Goal: Transaction & Acquisition: Purchase product/service

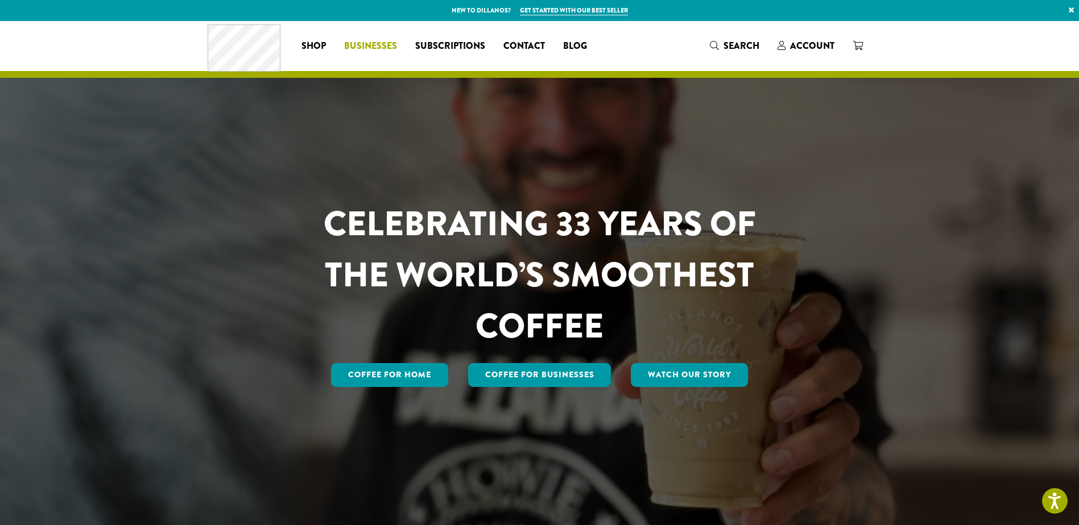
click at [377, 45] on span "Businesses" at bounding box center [370, 46] width 53 height 14
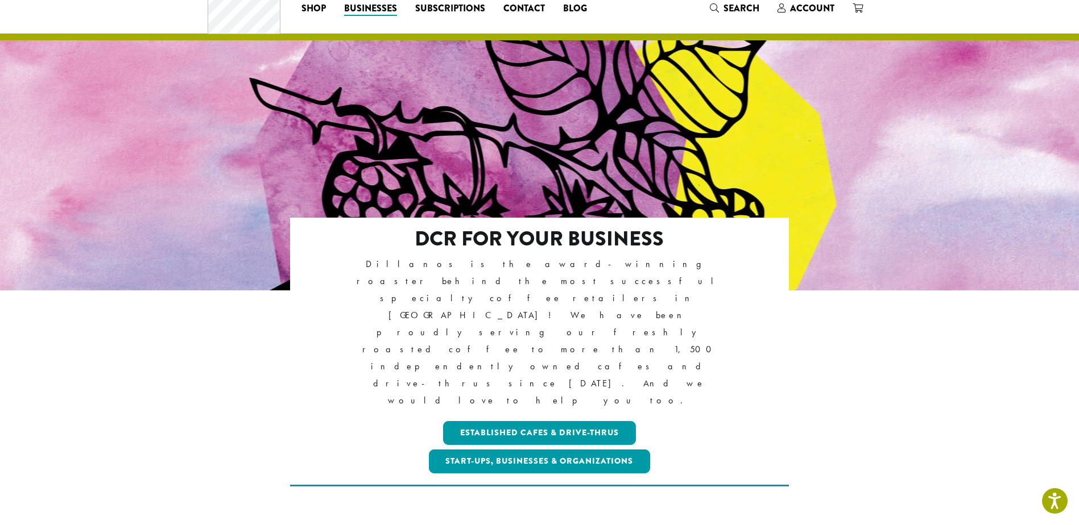
scroll to position [114, 0]
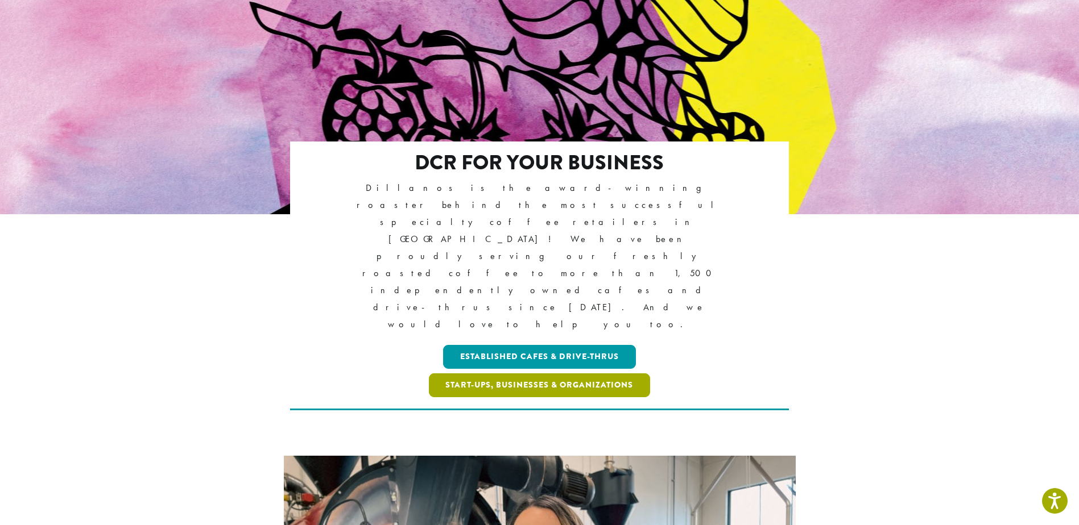
click at [459, 374] on link "Start-ups, Businesses & Organizations" at bounding box center [540, 386] width 222 height 24
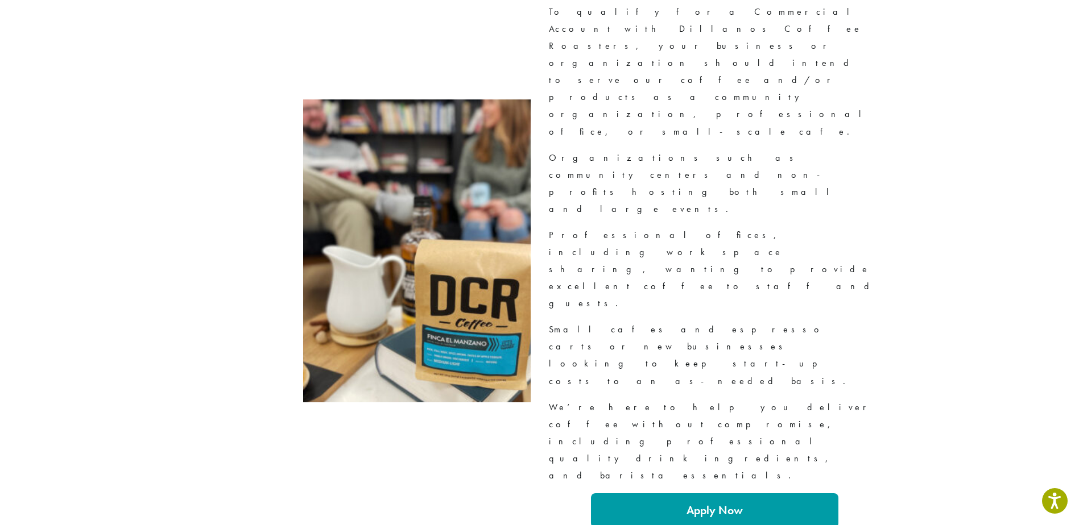
scroll to position [1137, 0]
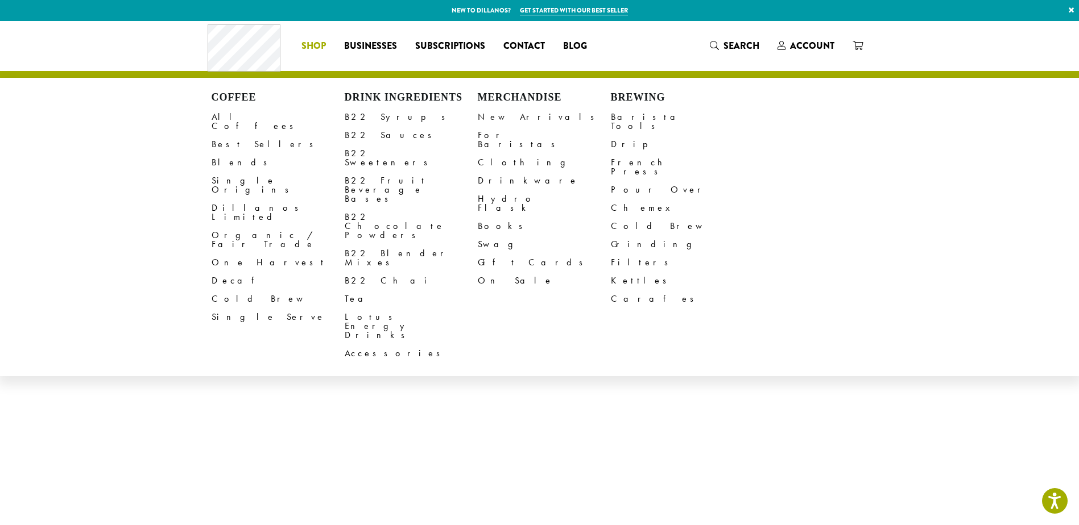
click at [309, 34] on div "Coffee All Coffees Best Sellers Blends Single Origins Dillanos Limited Organic …" at bounding box center [402, 45] width 389 height 47
click at [312, 43] on span "Shop" at bounding box center [313, 46] width 24 height 14
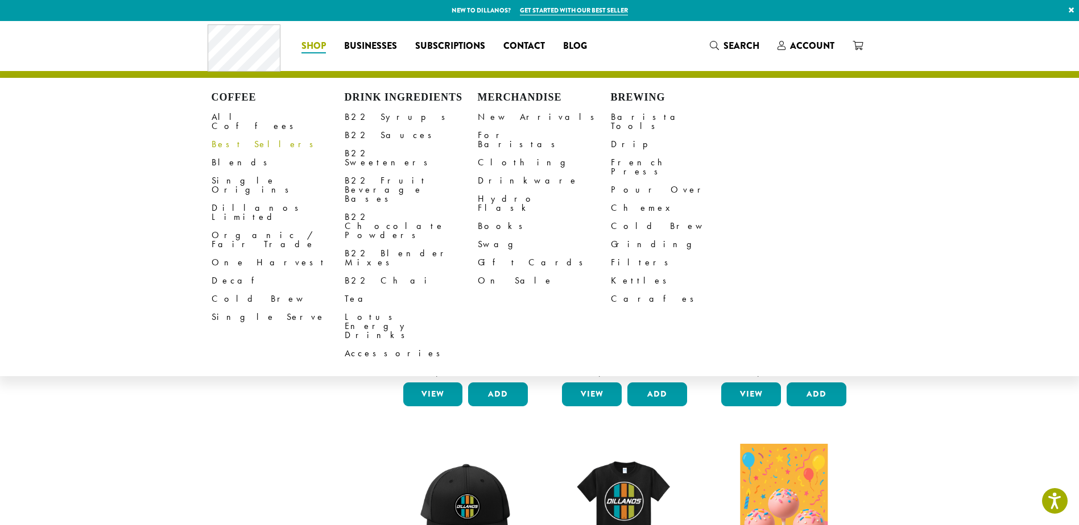
click at [231, 135] on link "Best Sellers" at bounding box center [278, 144] width 133 height 18
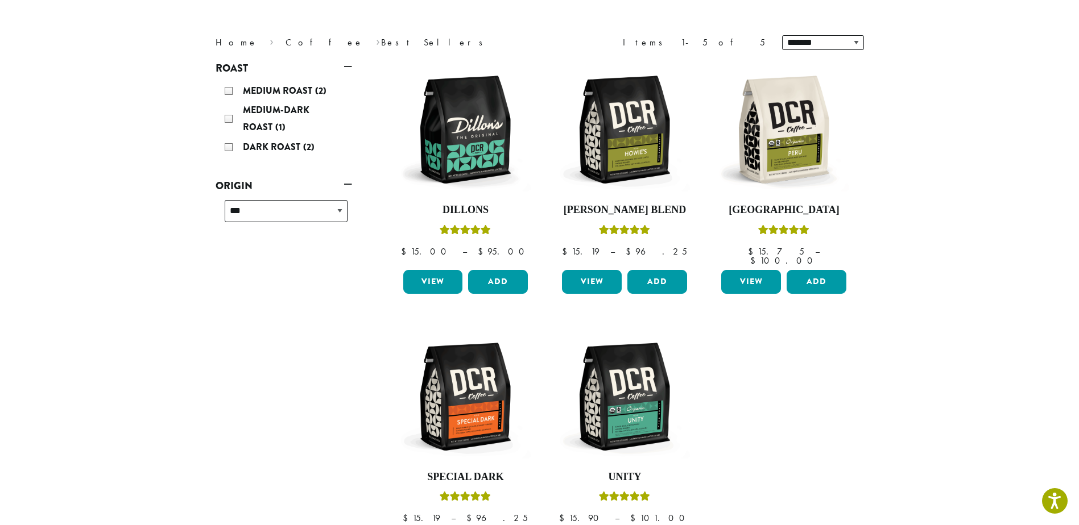
scroll to position [114, 0]
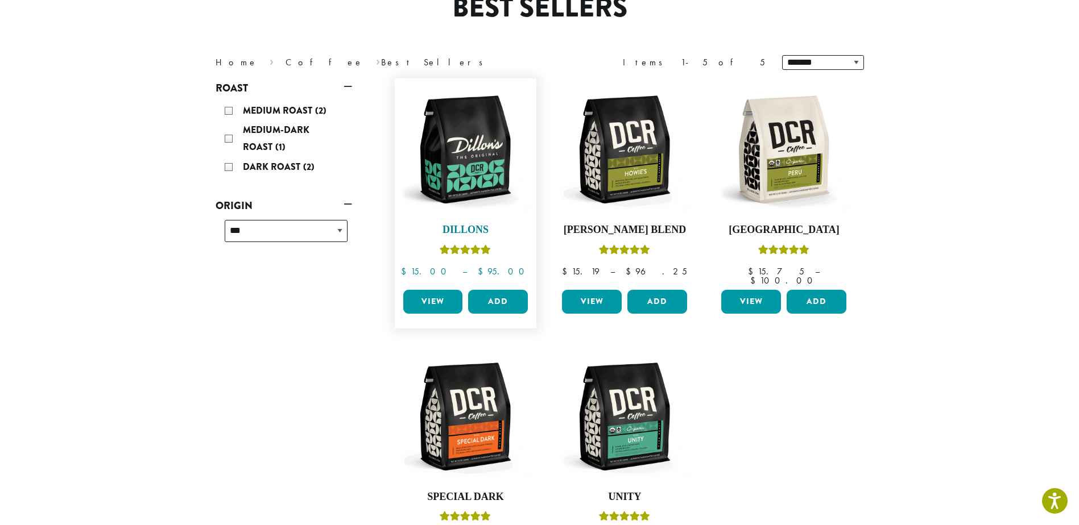
click at [436, 175] on img at bounding box center [465, 149] width 131 height 131
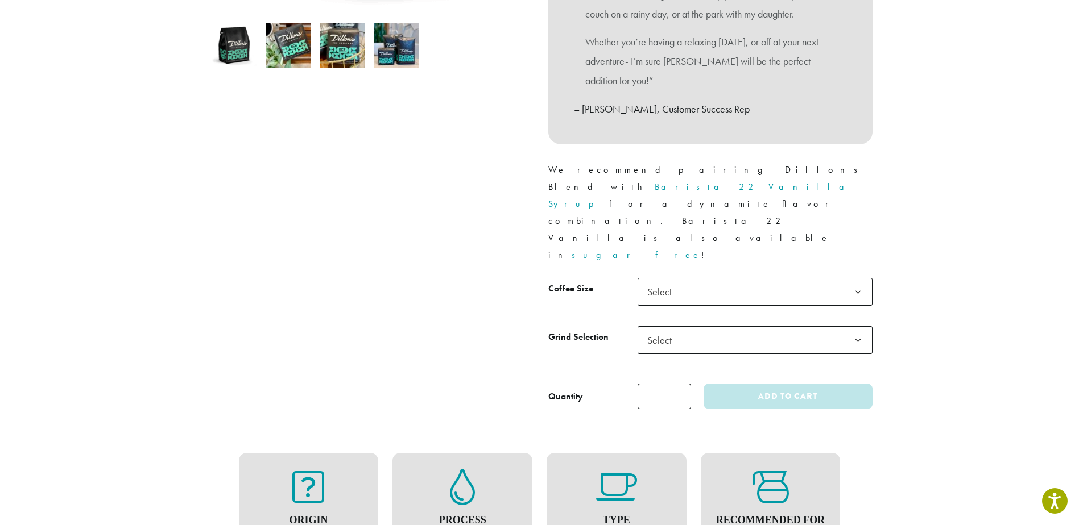
scroll to position [398, 0]
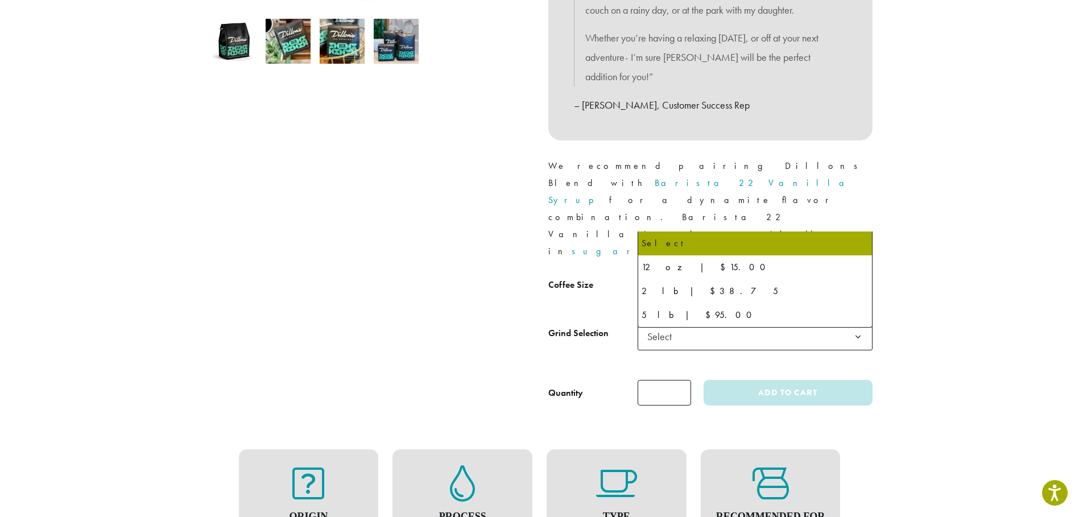
click at [715, 274] on span "Select" at bounding box center [754, 288] width 235 height 28
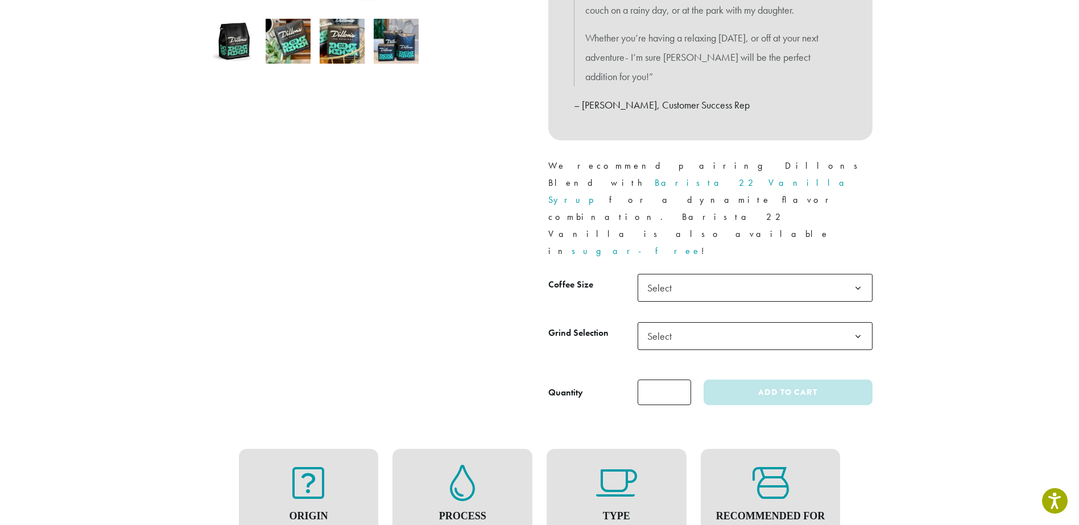
click at [505, 289] on div at bounding box center [368, 68] width 341 height 676
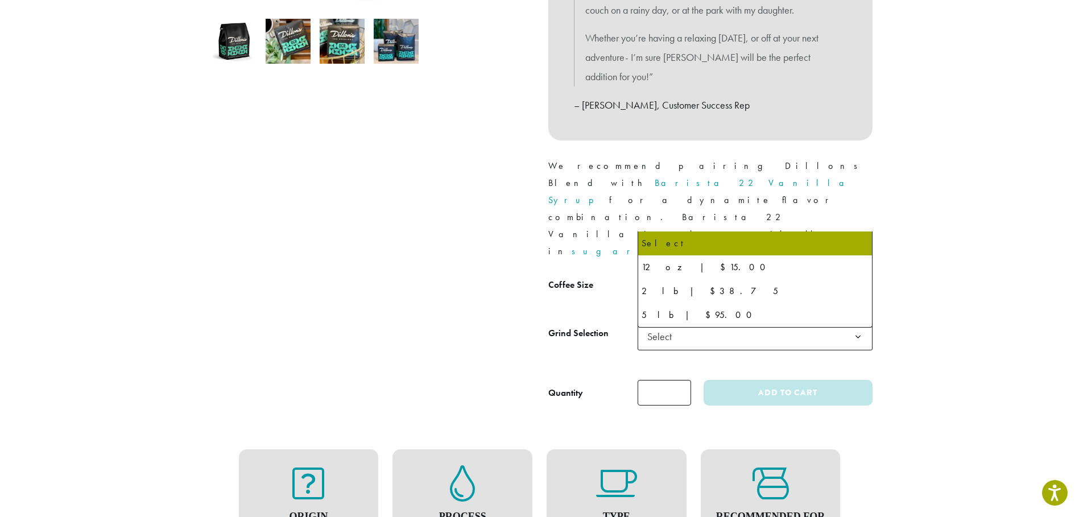
click at [672, 277] on span "Select" at bounding box center [662, 288] width 40 height 22
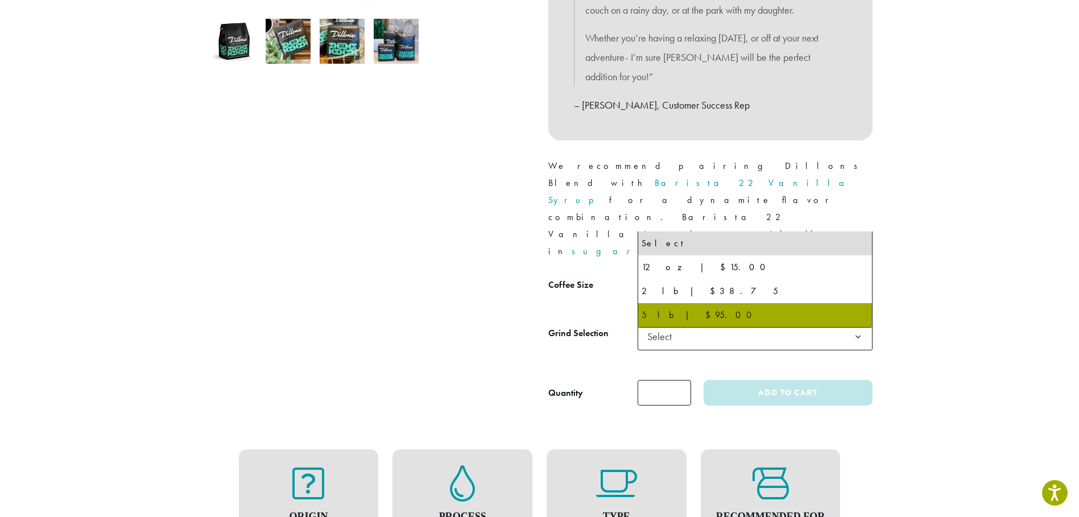
select select "**********"
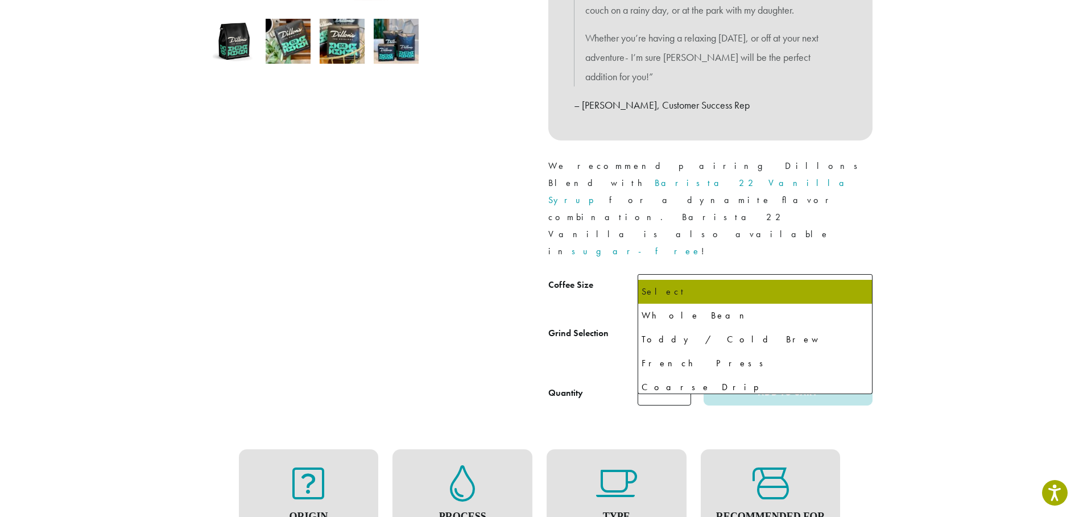
click at [658, 325] on span "Select" at bounding box center [662, 336] width 40 height 22
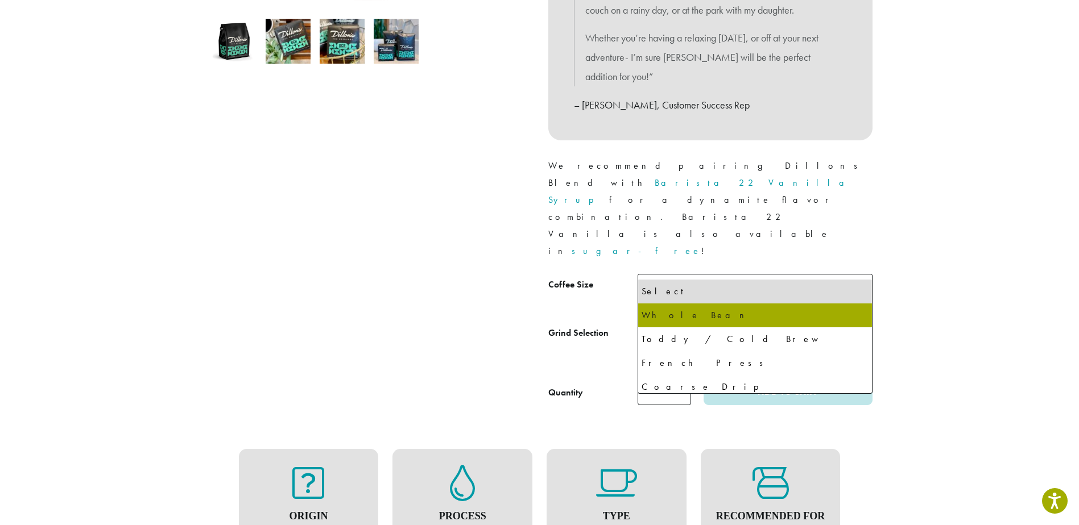
select select "**********"
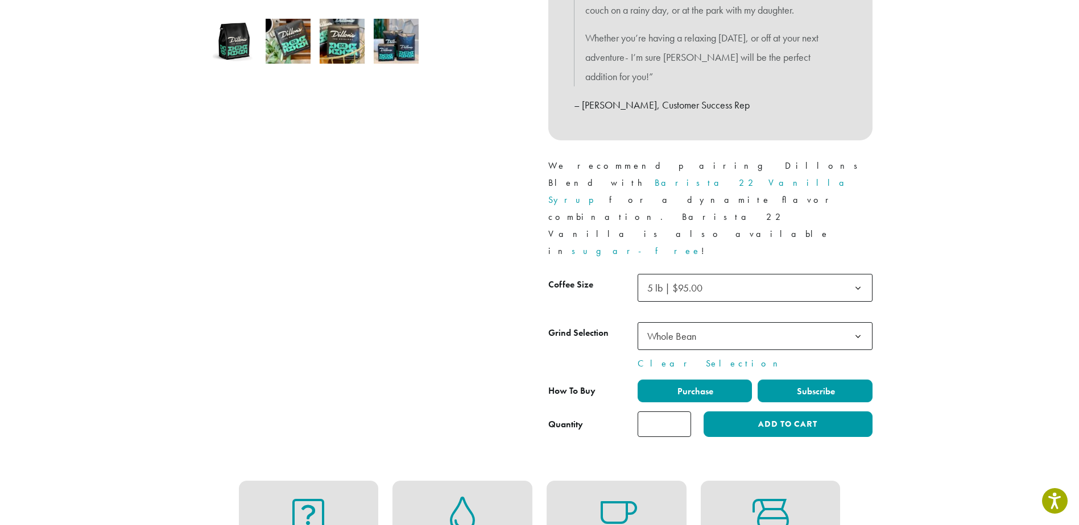
click at [779, 380] on label "Subscribe" at bounding box center [814, 391] width 115 height 23
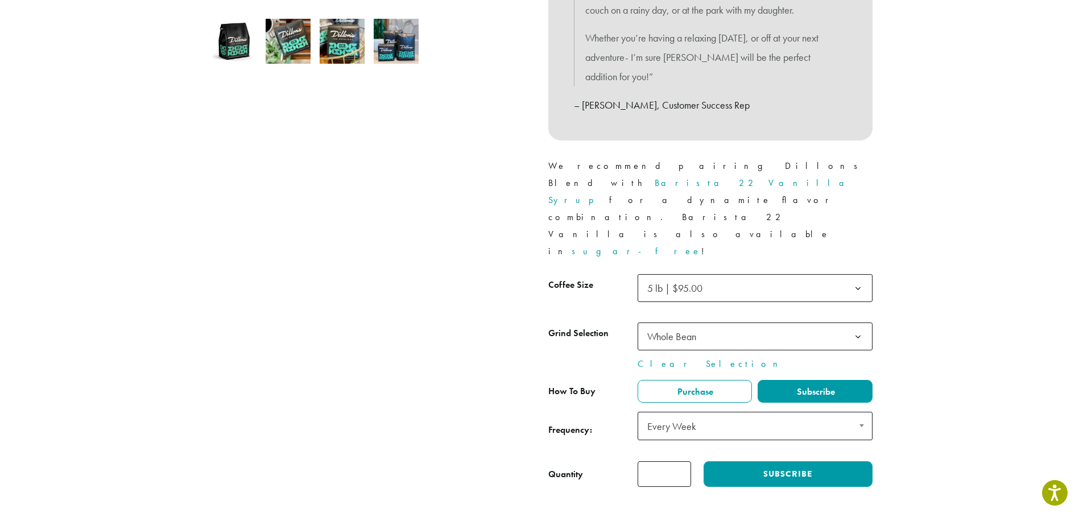
click at [741, 412] on span "Every Week" at bounding box center [754, 426] width 235 height 28
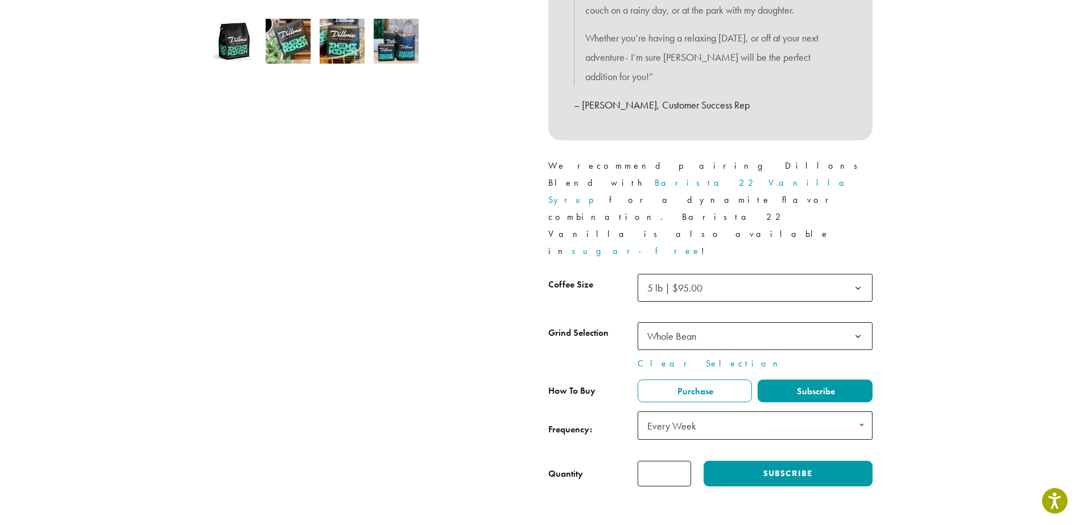
click at [741, 412] on span "Every Week" at bounding box center [754, 426] width 235 height 28
click at [472, 349] on div at bounding box center [368, 108] width 341 height 757
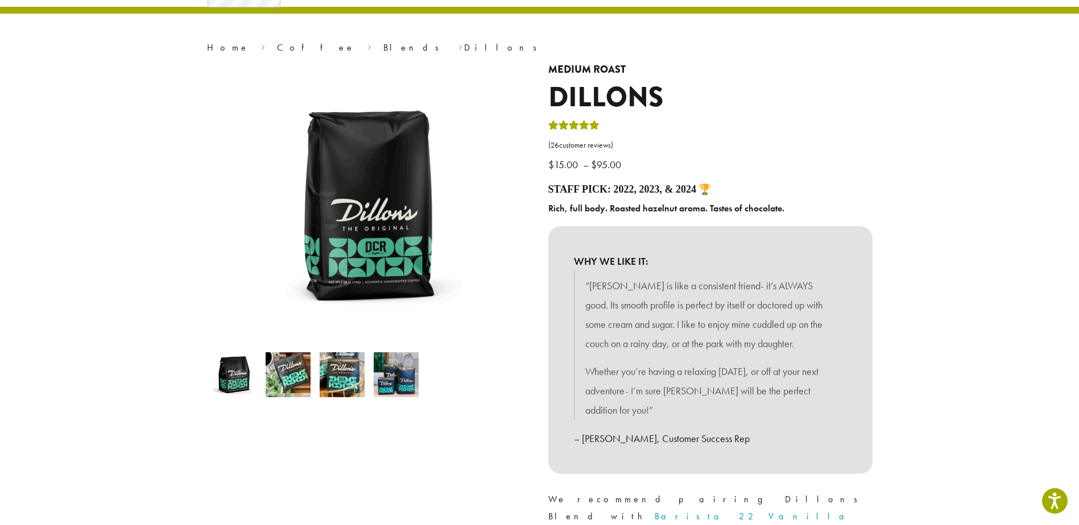
scroll to position [0, 0]
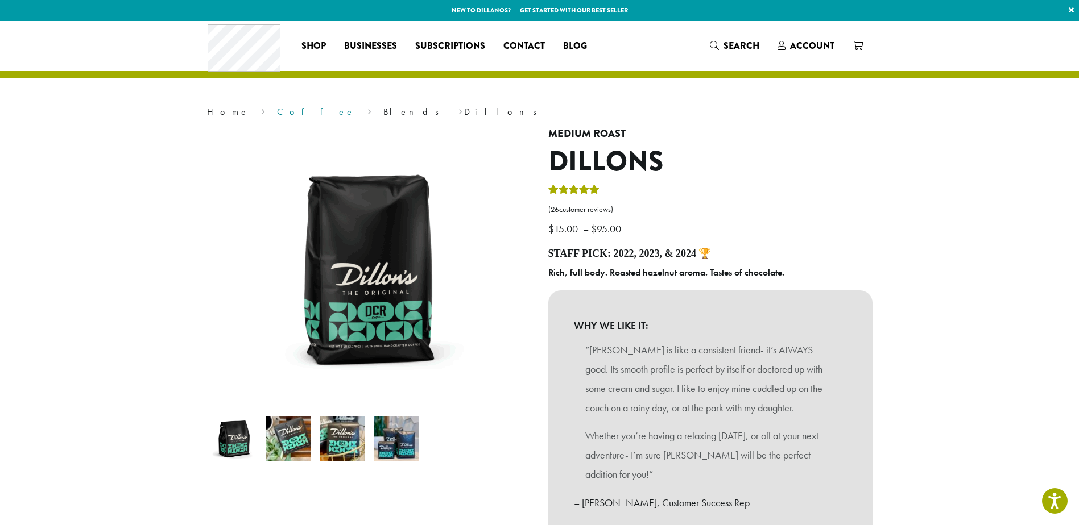
click at [277, 114] on link "Coffee" at bounding box center [316, 112] width 78 height 12
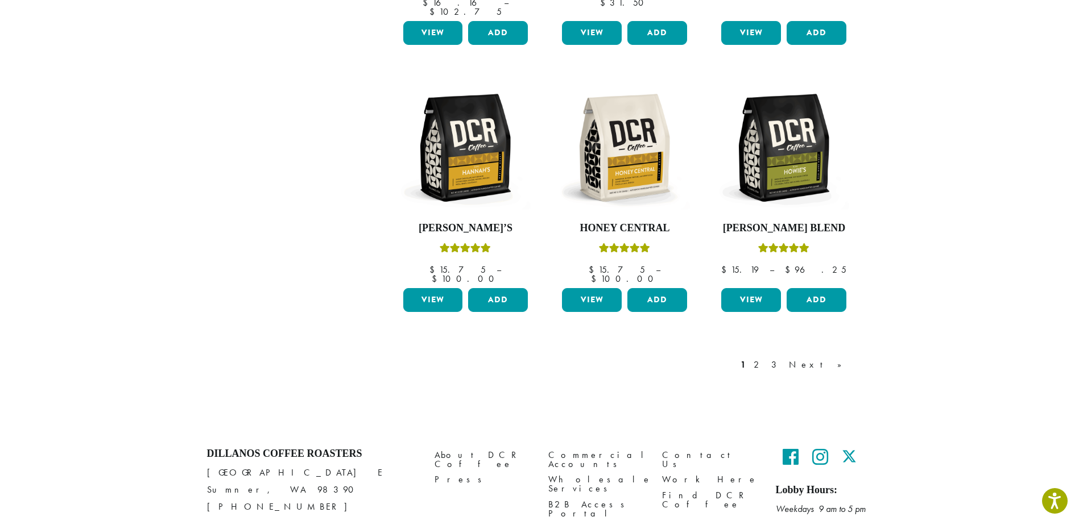
scroll to position [931, 0]
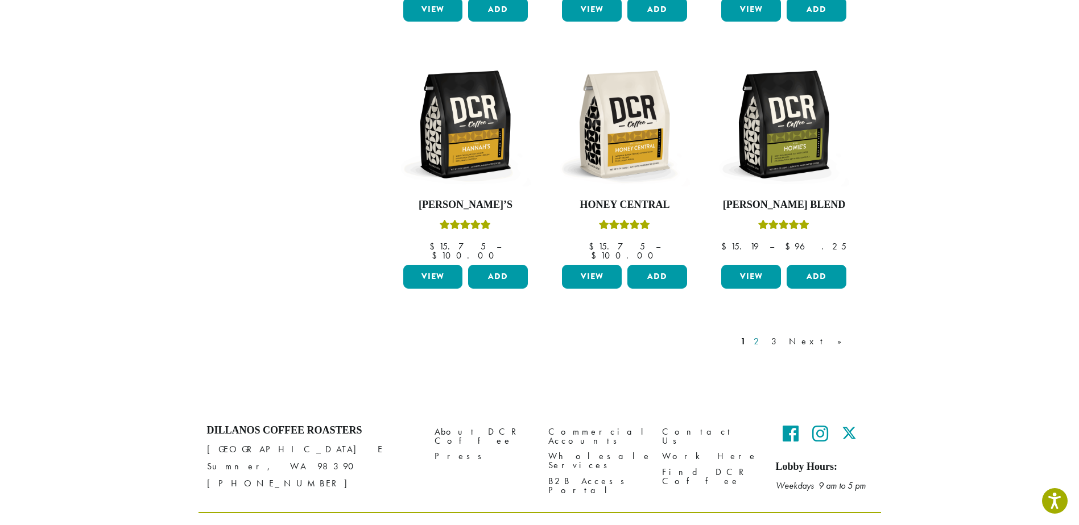
click at [765, 335] on link "2" at bounding box center [758, 342] width 14 height 14
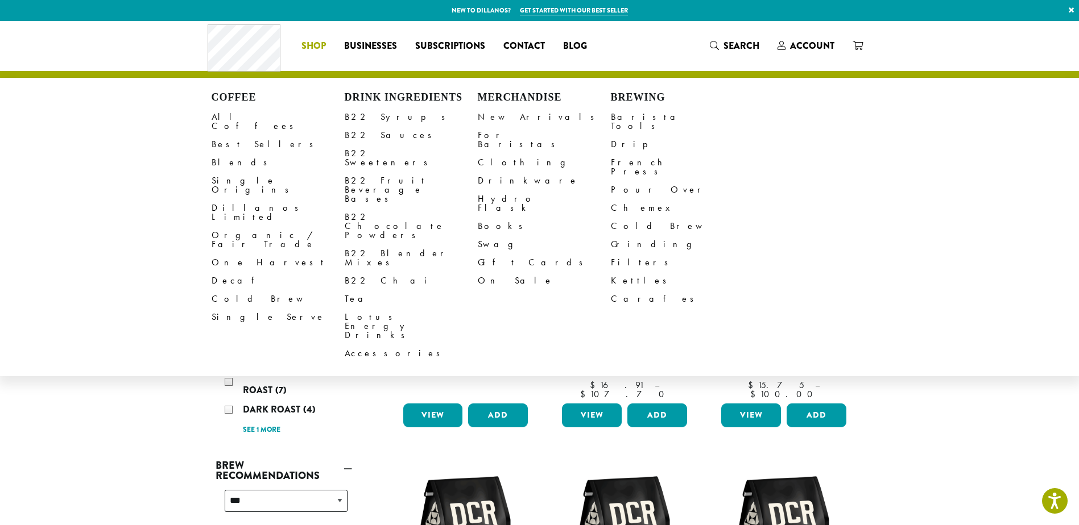
click at [318, 47] on span "Shop" at bounding box center [313, 46] width 24 height 14
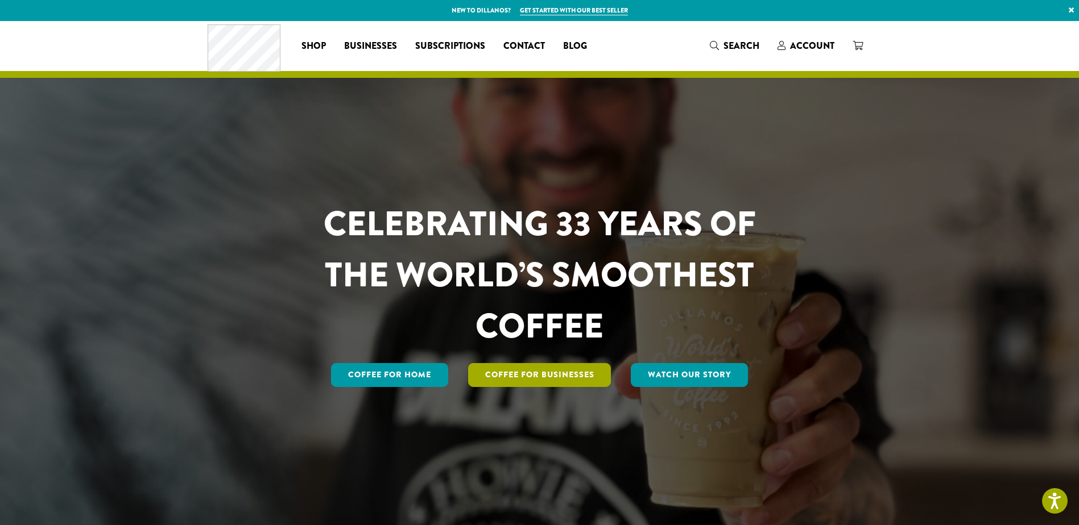
click at [526, 376] on link "Coffee For Businesses" at bounding box center [539, 375] width 143 height 24
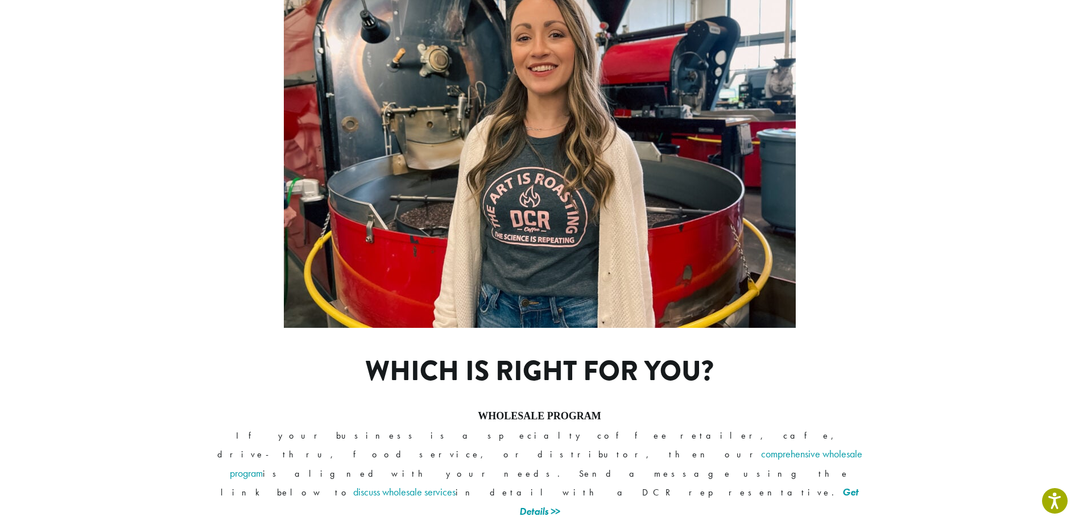
scroll to position [739, 0]
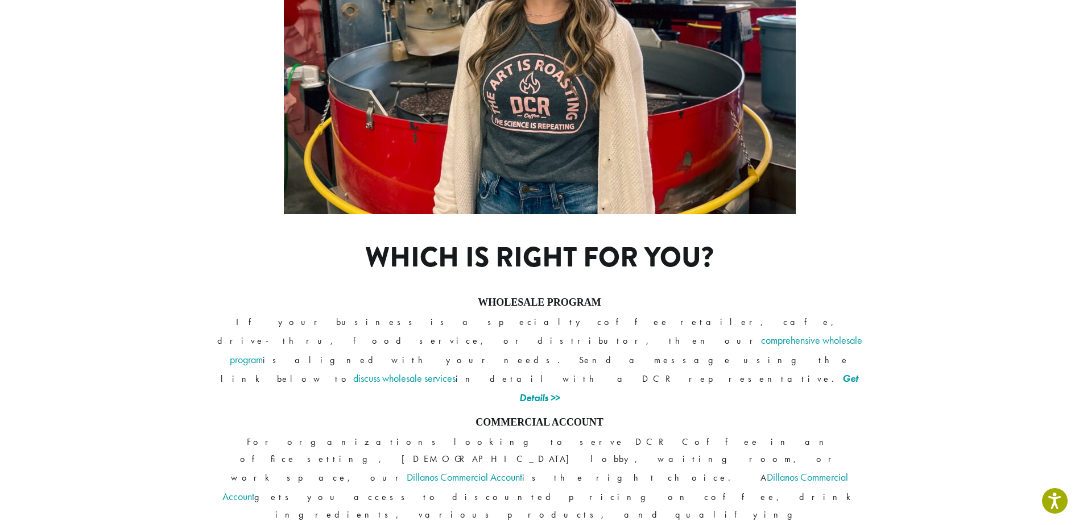
click at [624, 525] on link "Get Details >>" at bounding box center [594, 532] width 59 height 13
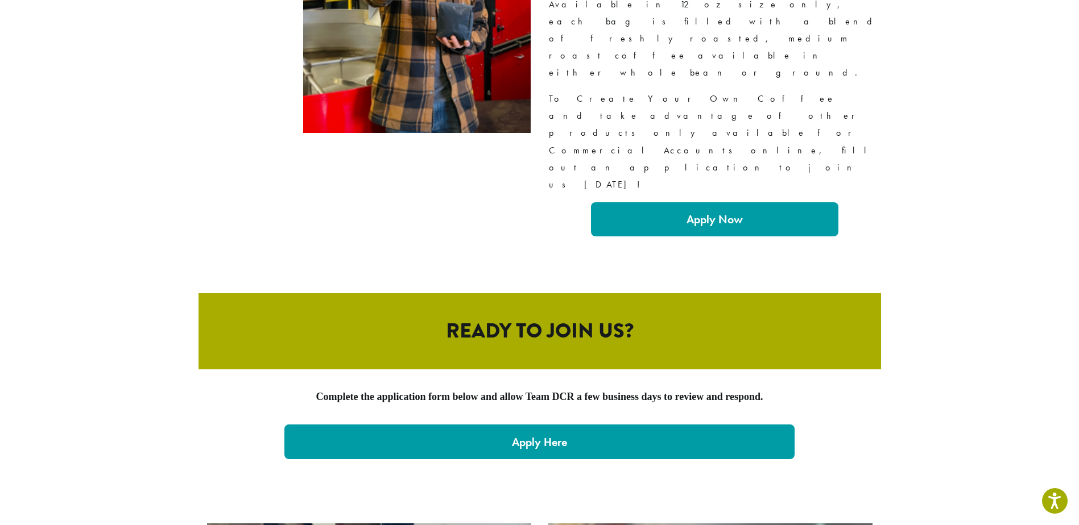
scroll to position [2217, 0]
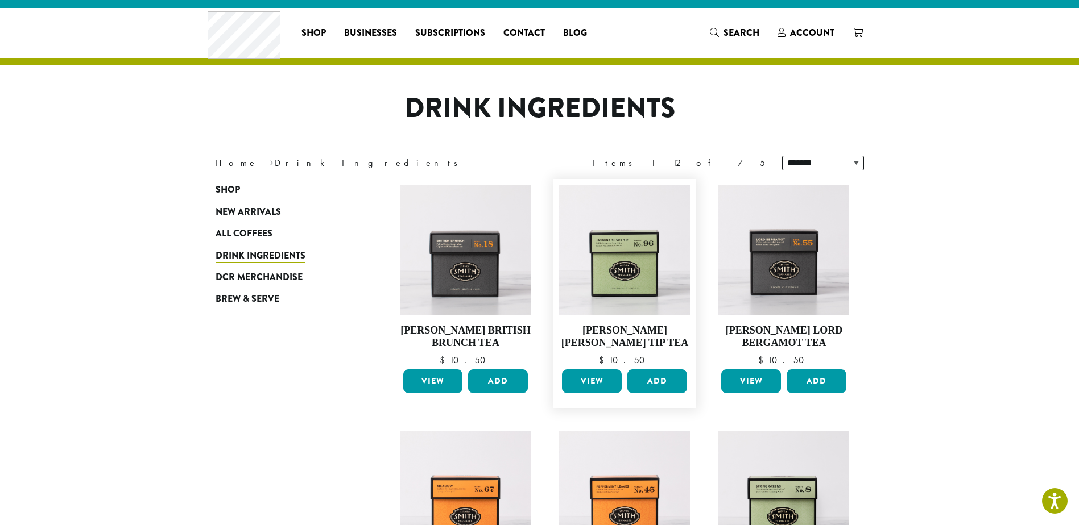
scroll to position [57, 0]
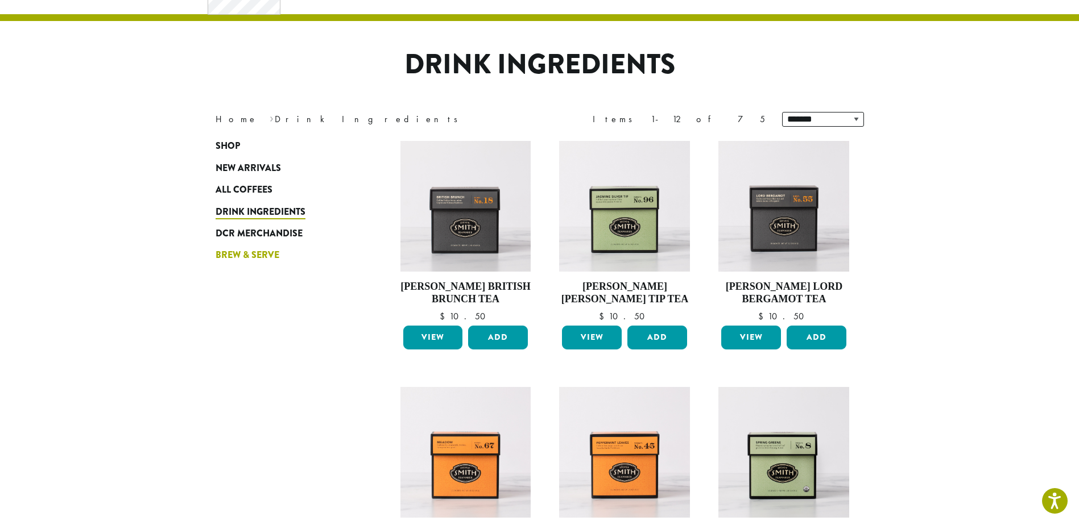
click at [270, 255] on span "Brew & Serve" at bounding box center [247, 255] width 64 height 14
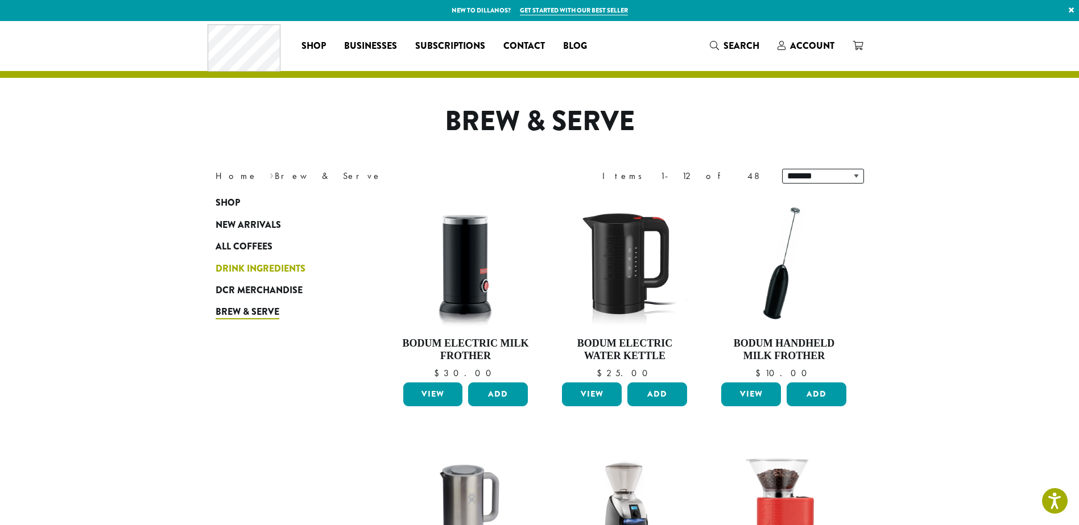
click at [255, 266] on span "Drink Ingredients" at bounding box center [260, 269] width 90 height 14
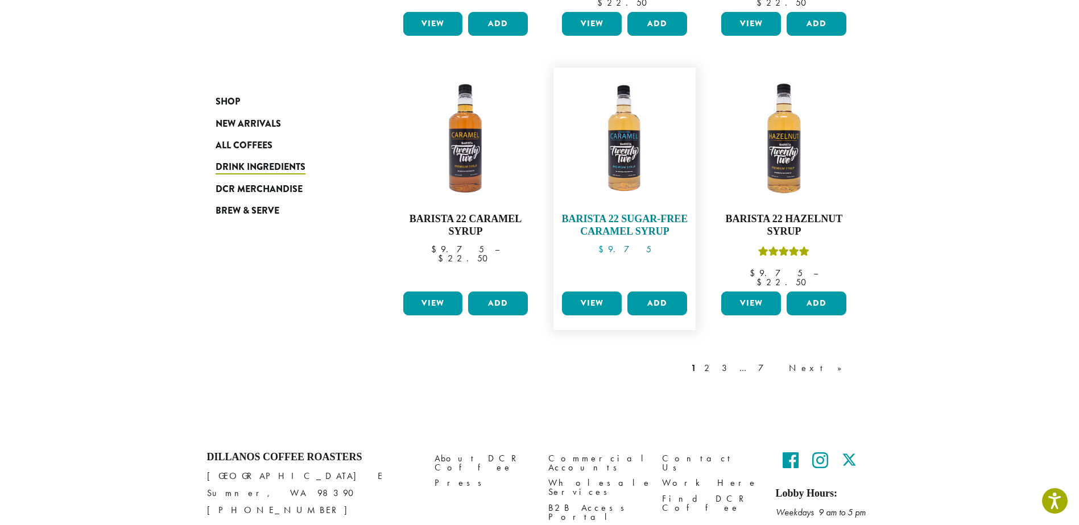
scroll to position [944, 0]
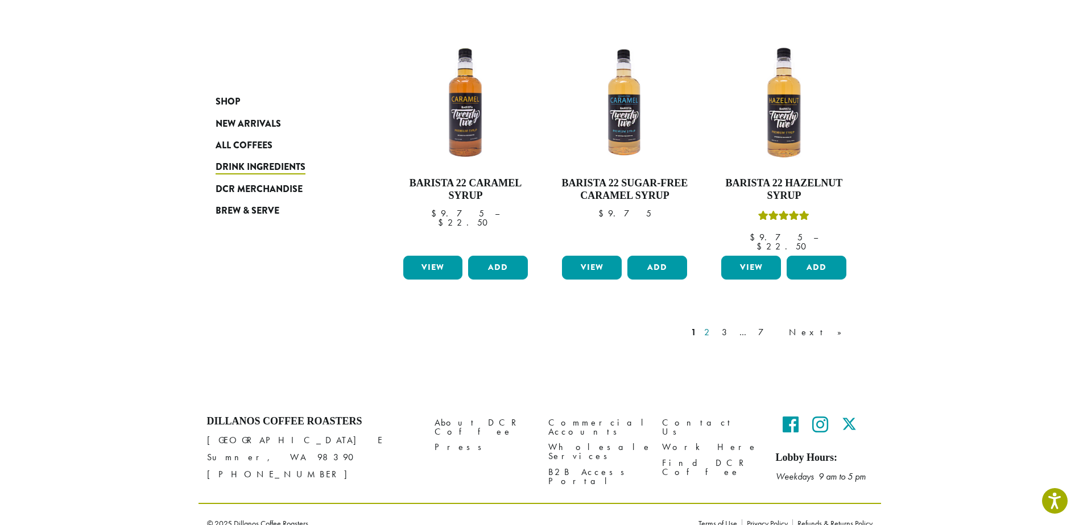
click at [716, 326] on link "2" at bounding box center [709, 333] width 14 height 14
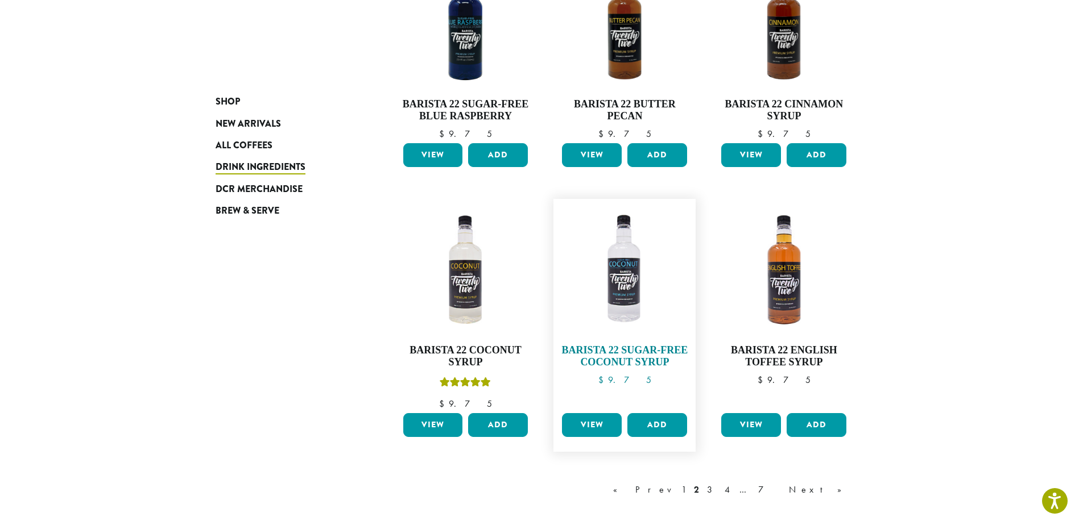
scroll to position [956, 0]
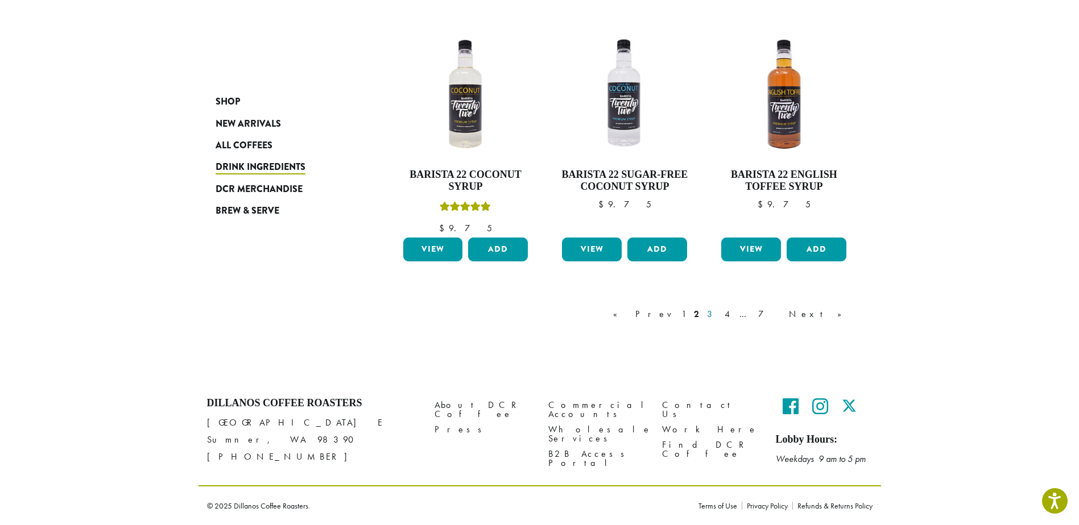
click at [719, 313] on link "3" at bounding box center [711, 315] width 14 height 14
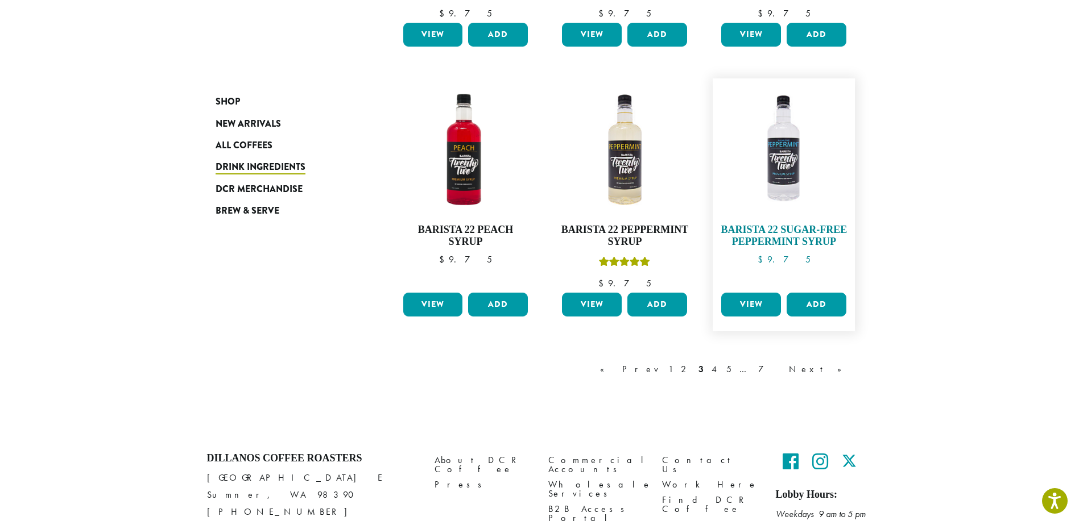
scroll to position [932, 0]
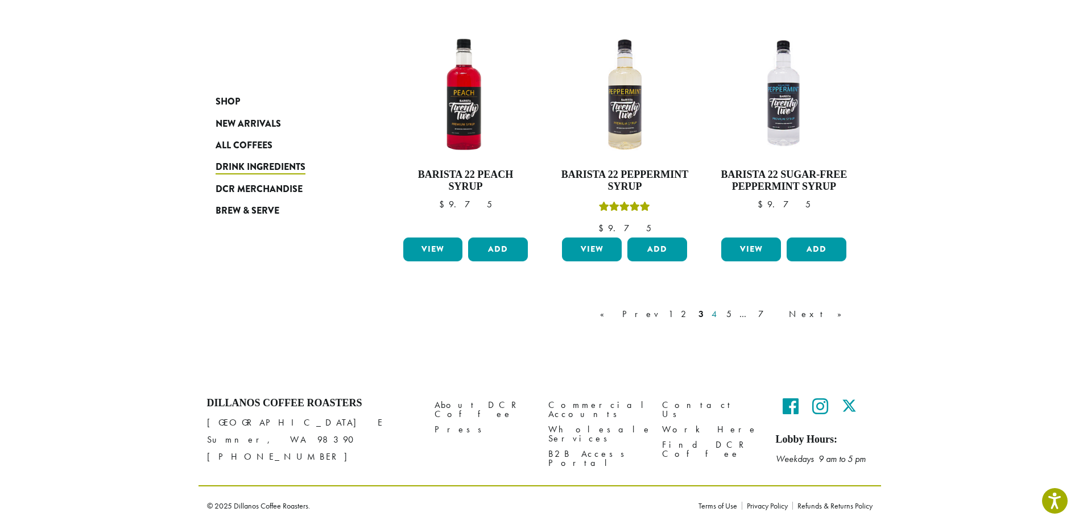
click at [720, 317] on link "4" at bounding box center [714, 315] width 11 height 14
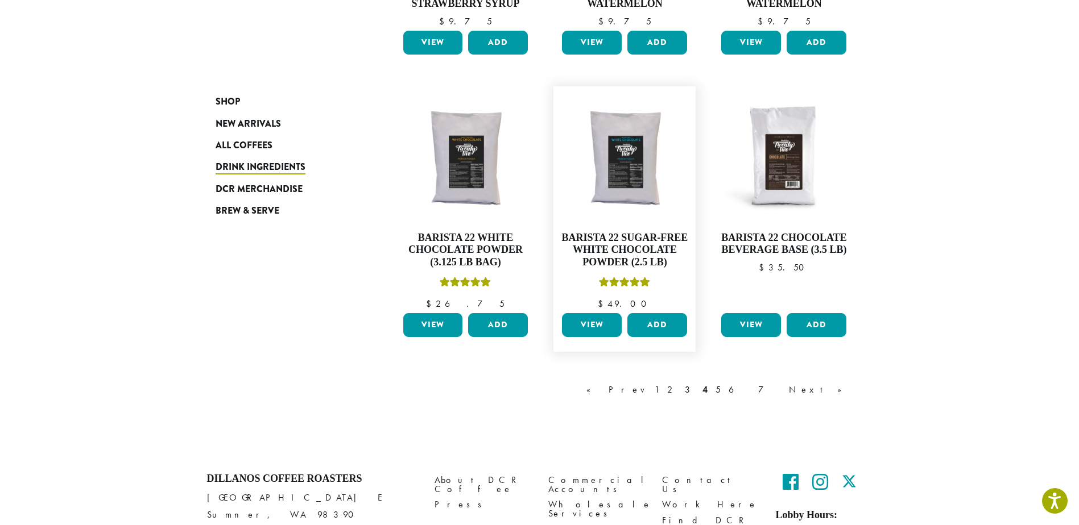
scroll to position [944, 0]
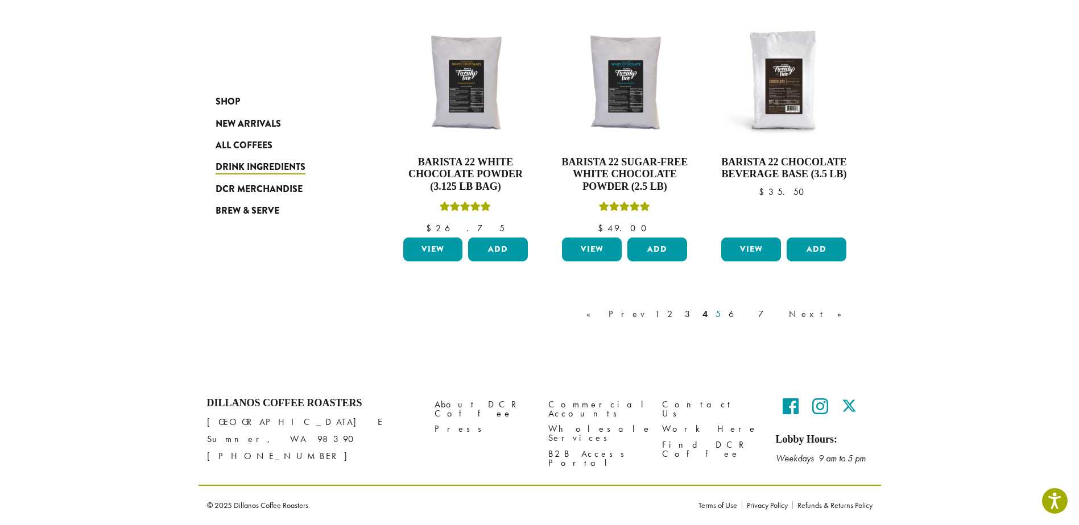
click at [723, 316] on link "5" at bounding box center [718, 315] width 10 height 14
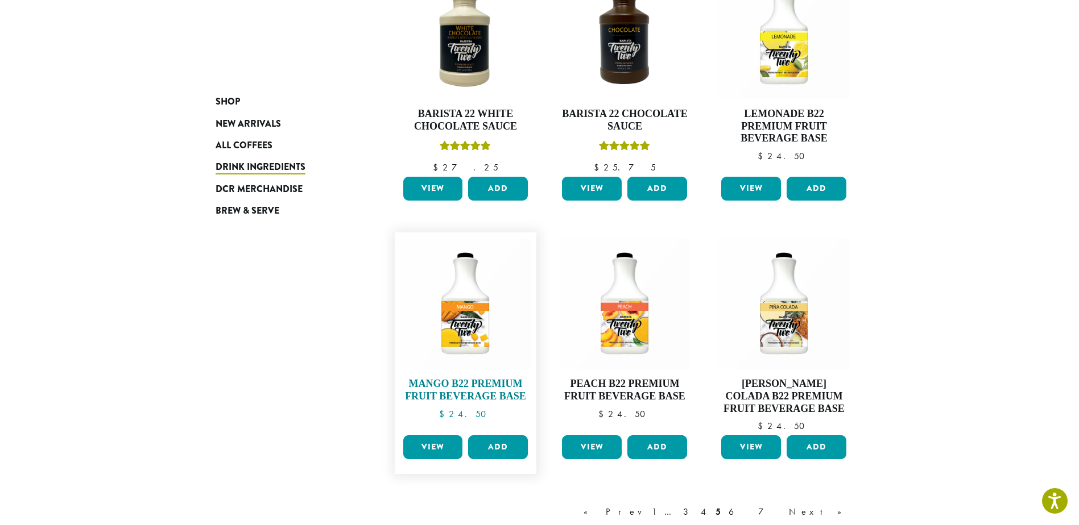
scroll to position [866, 0]
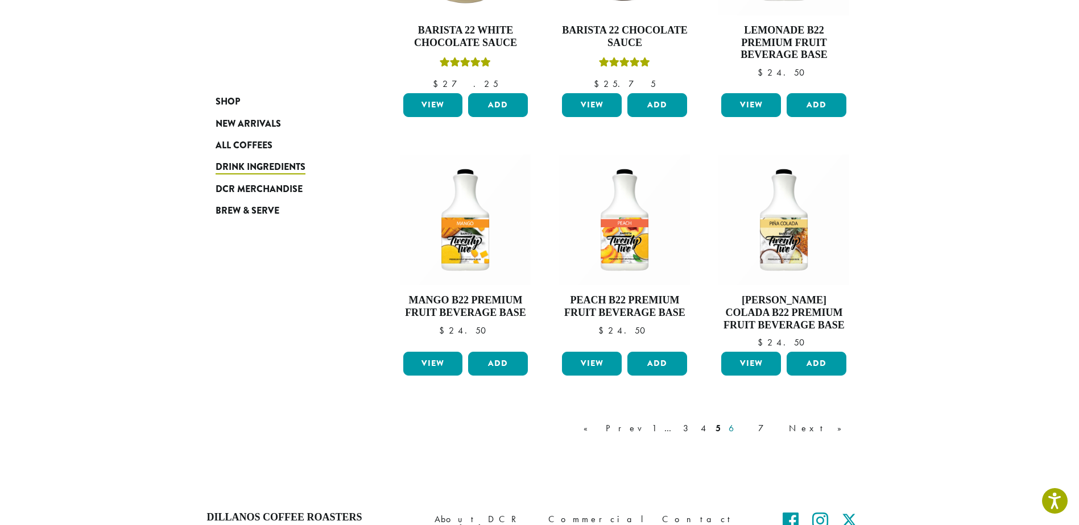
click at [752, 429] on link "6" at bounding box center [739, 429] width 26 height 14
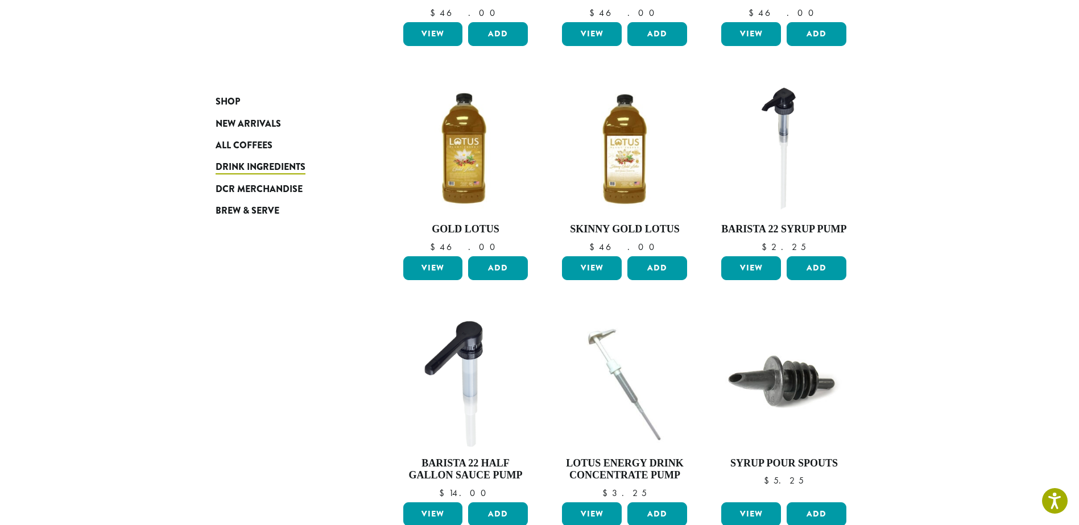
scroll to position [752, 0]
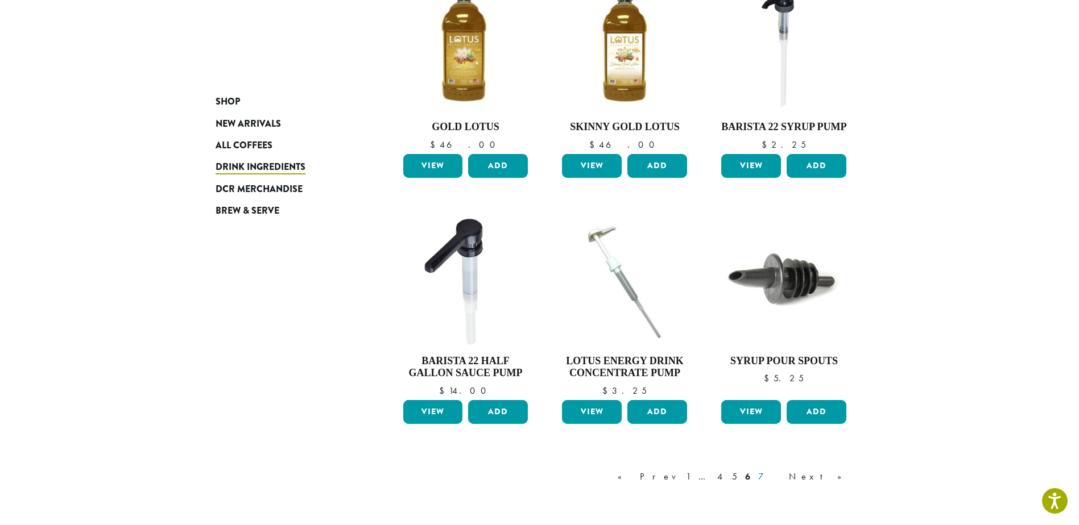
click at [783, 470] on link "7" at bounding box center [769, 477] width 27 height 14
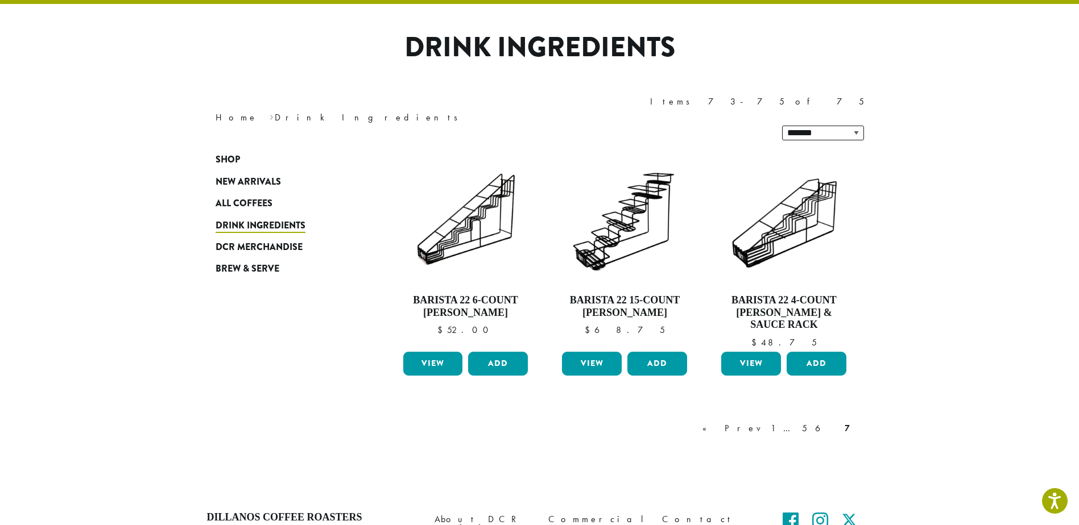
scroll to position [70, 0]
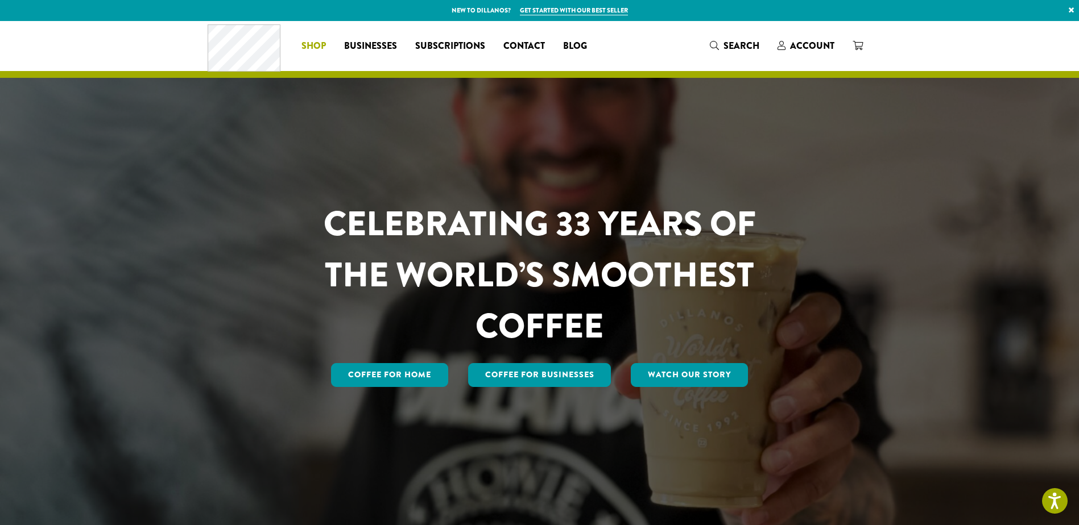
click at [308, 52] on span "Shop" at bounding box center [313, 46] width 24 height 14
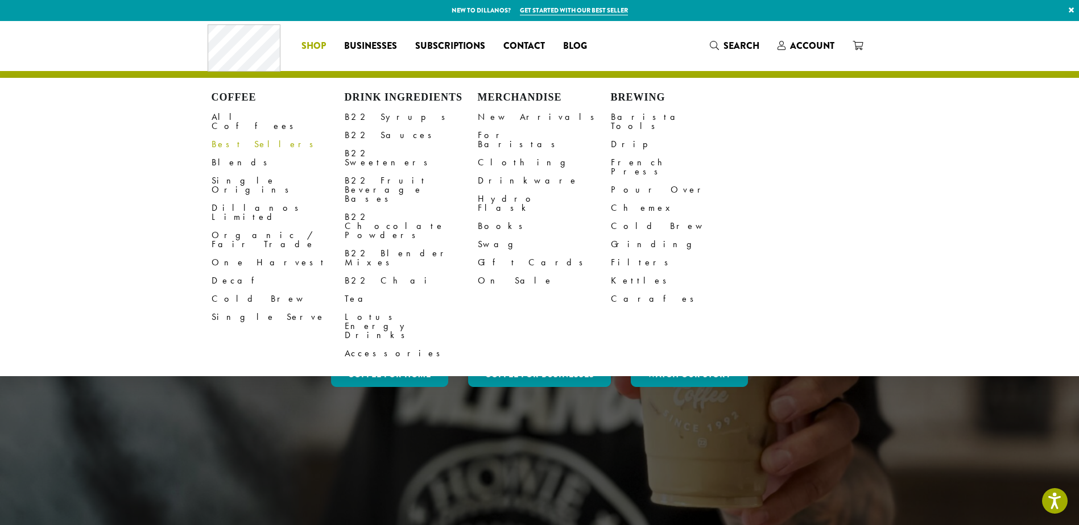
click at [241, 136] on link "Best Sellers" at bounding box center [278, 144] width 133 height 18
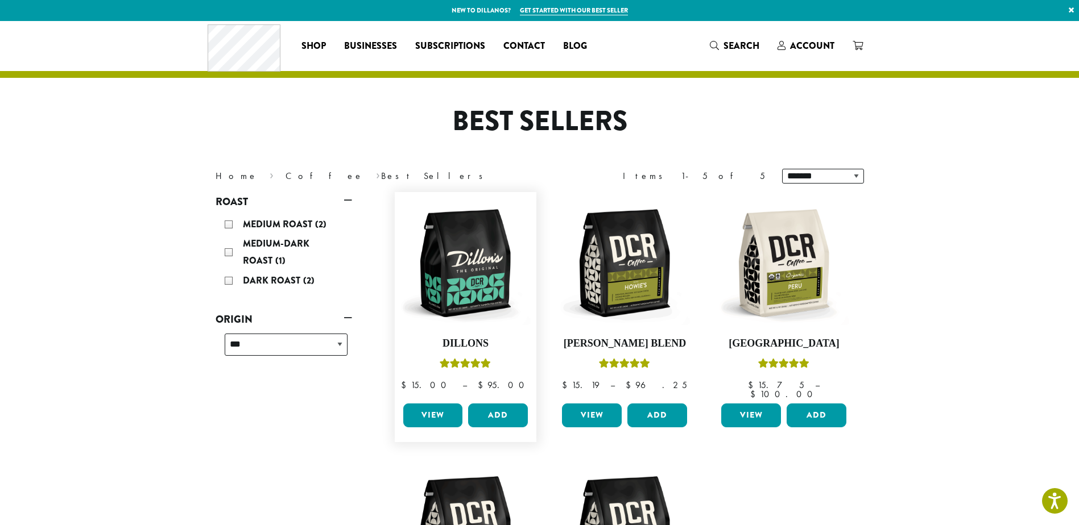
click at [442, 409] on link "View" at bounding box center [433, 416] width 60 height 24
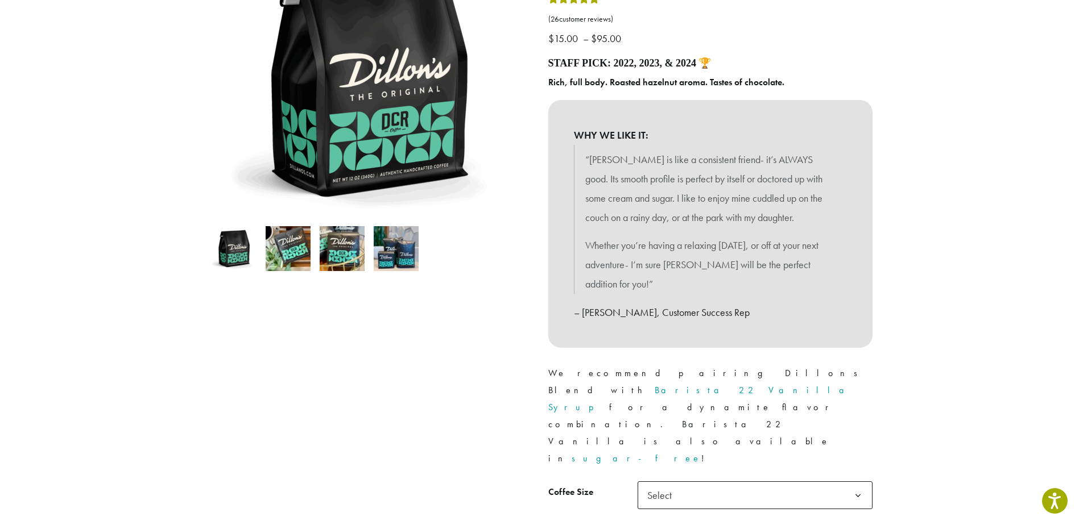
scroll to position [284, 0]
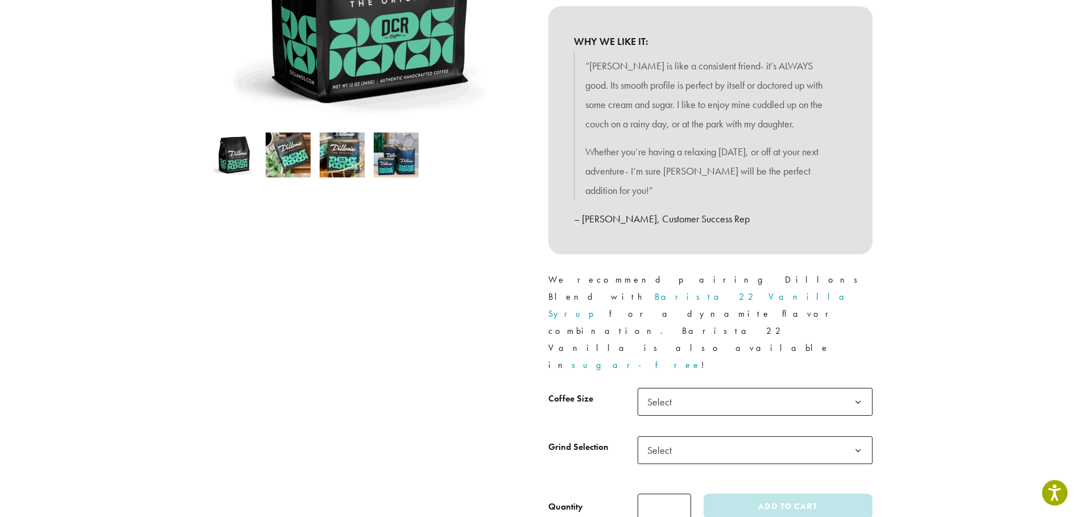
click at [693, 388] on span "Select" at bounding box center [754, 402] width 235 height 28
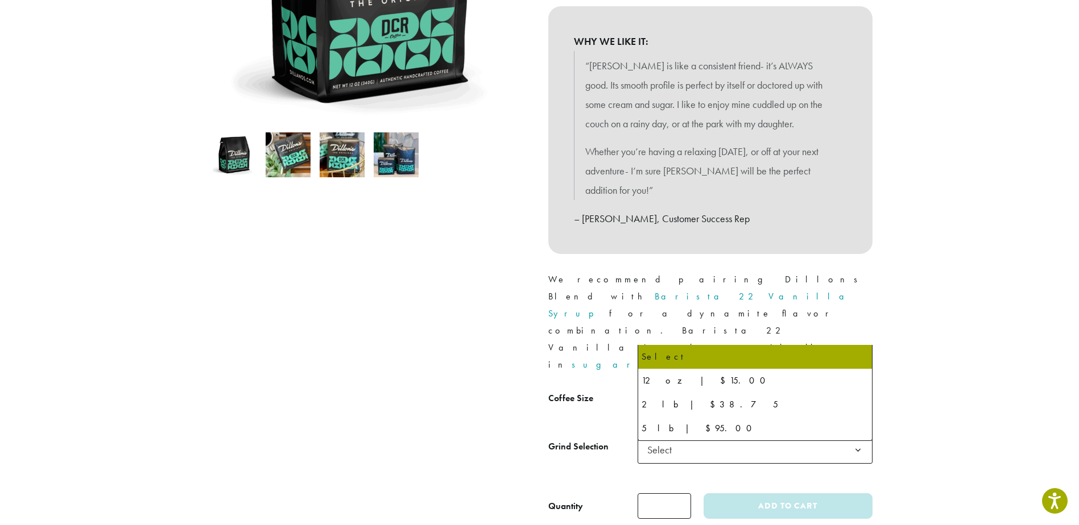
click at [505, 343] on div at bounding box center [368, 182] width 341 height 676
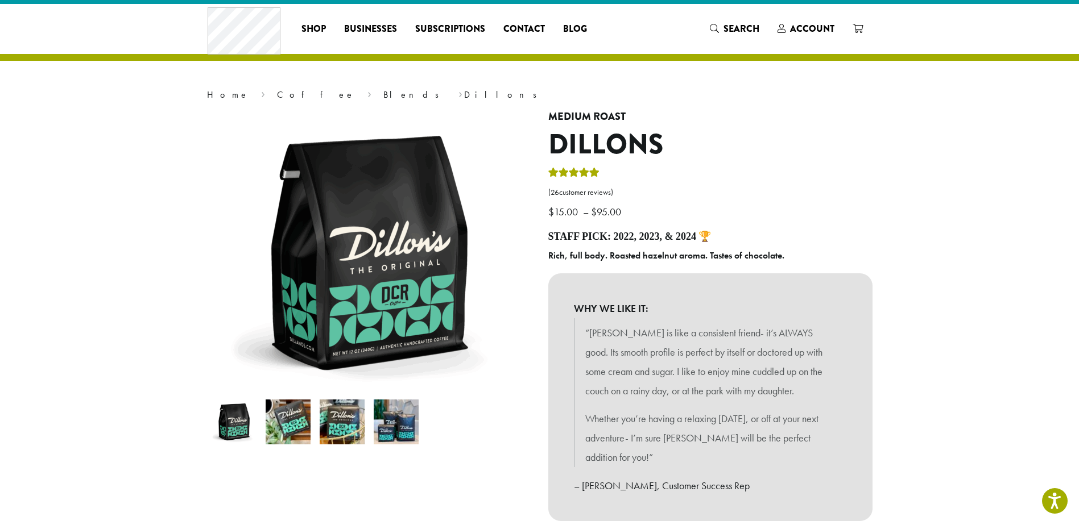
scroll to position [0, 0]
